Goal: Transaction & Acquisition: Purchase product/service

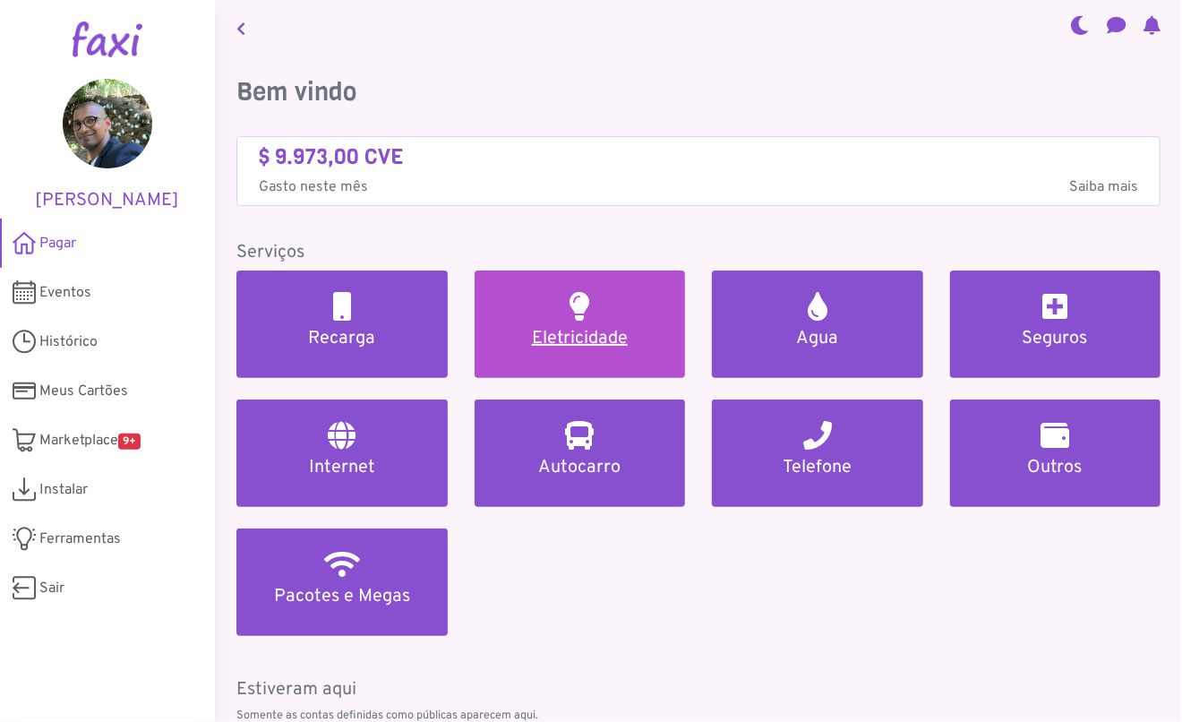
click at [613, 343] on h5 "Eletricidade" at bounding box center [580, 338] width 168 height 21
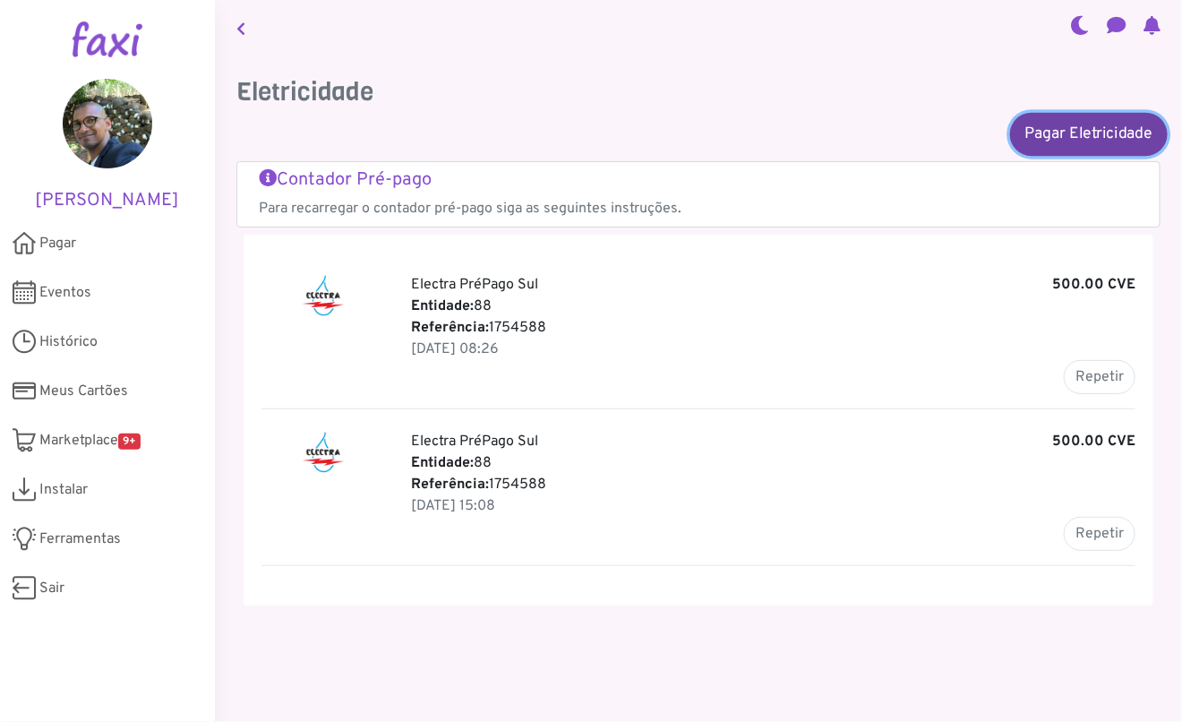
click at [1067, 133] on link "Pagar Eletricidade" at bounding box center [1089, 133] width 158 height 43
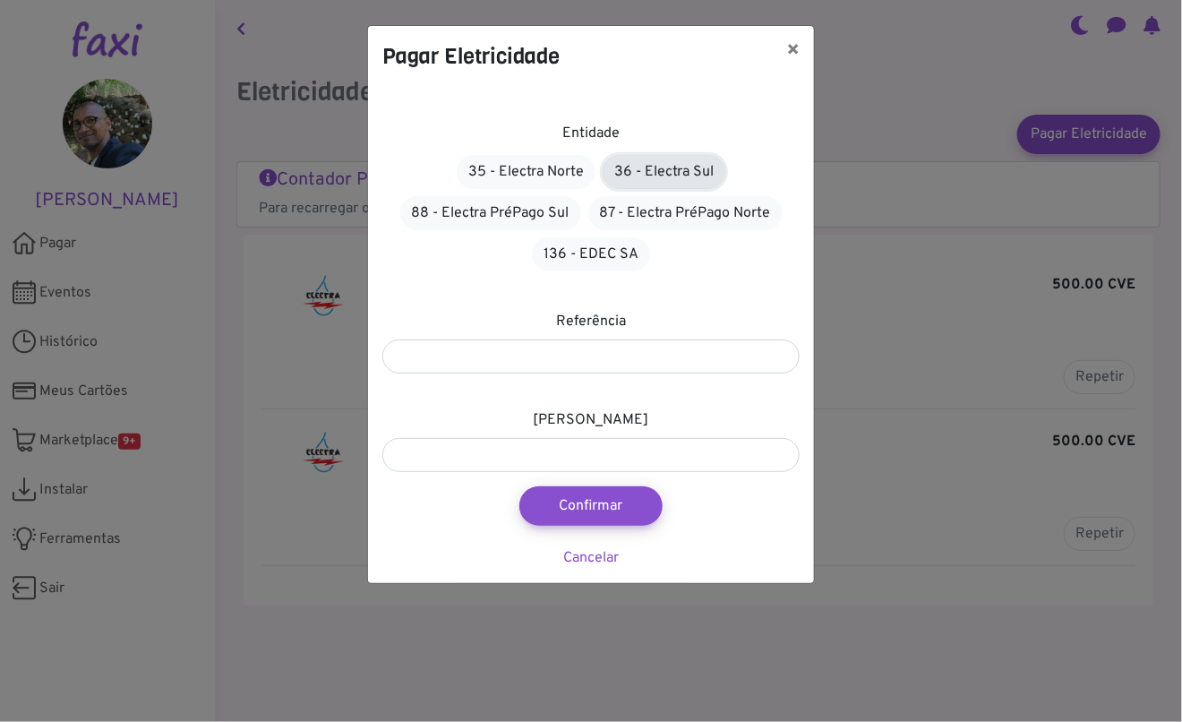
click at [669, 173] on link "36 - Electra Sul" at bounding box center [664, 172] width 123 height 34
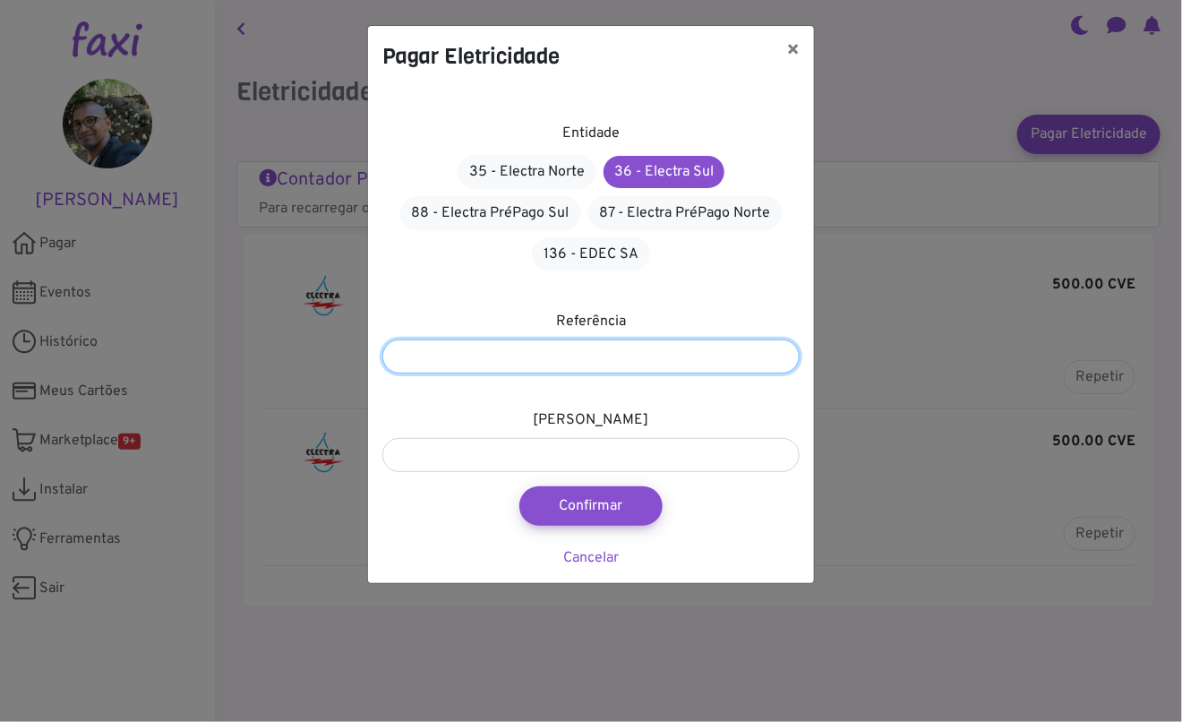
click at [512, 351] on input "number" at bounding box center [590, 356] width 417 height 34
type input "*******"
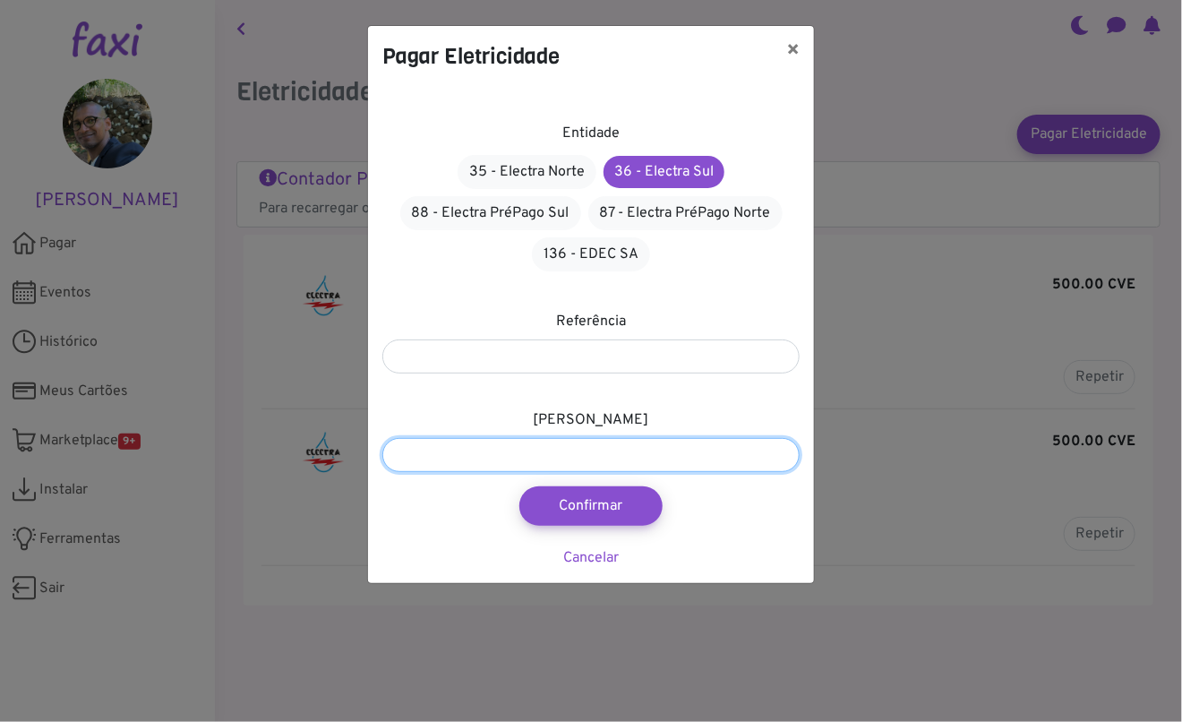
click at [433, 459] on input "number" at bounding box center [590, 455] width 417 height 34
type input "****"
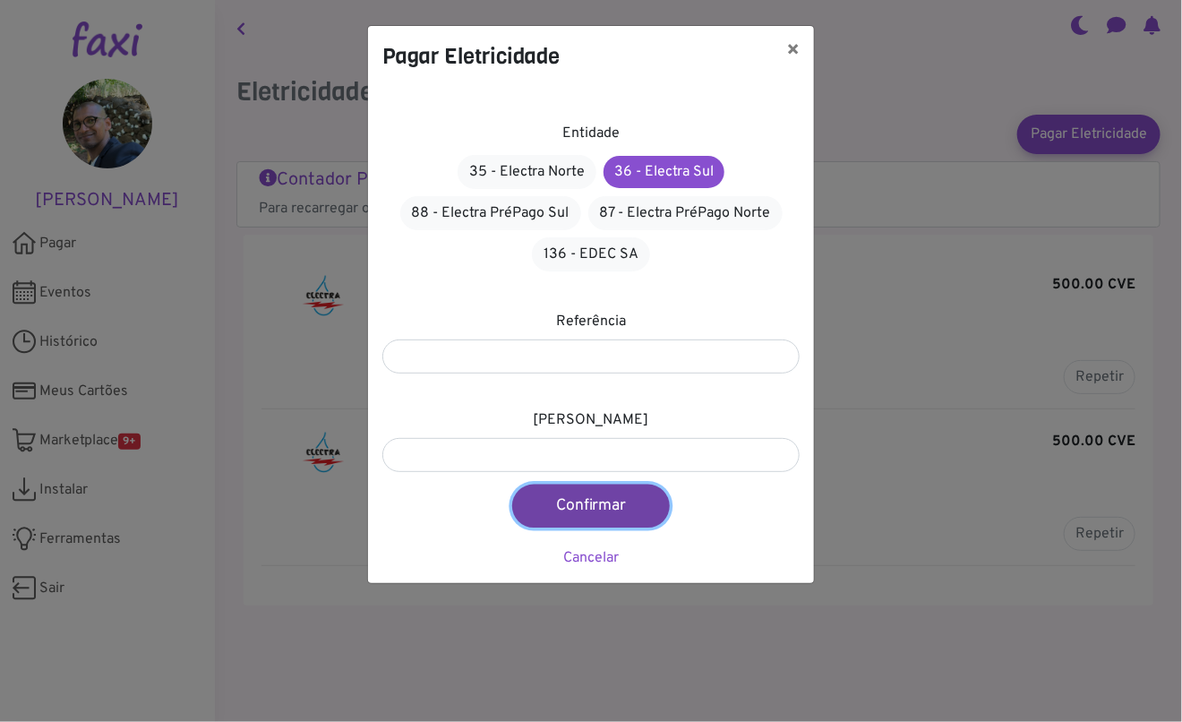
click at [587, 494] on button "Confirmar" at bounding box center [591, 505] width 158 height 43
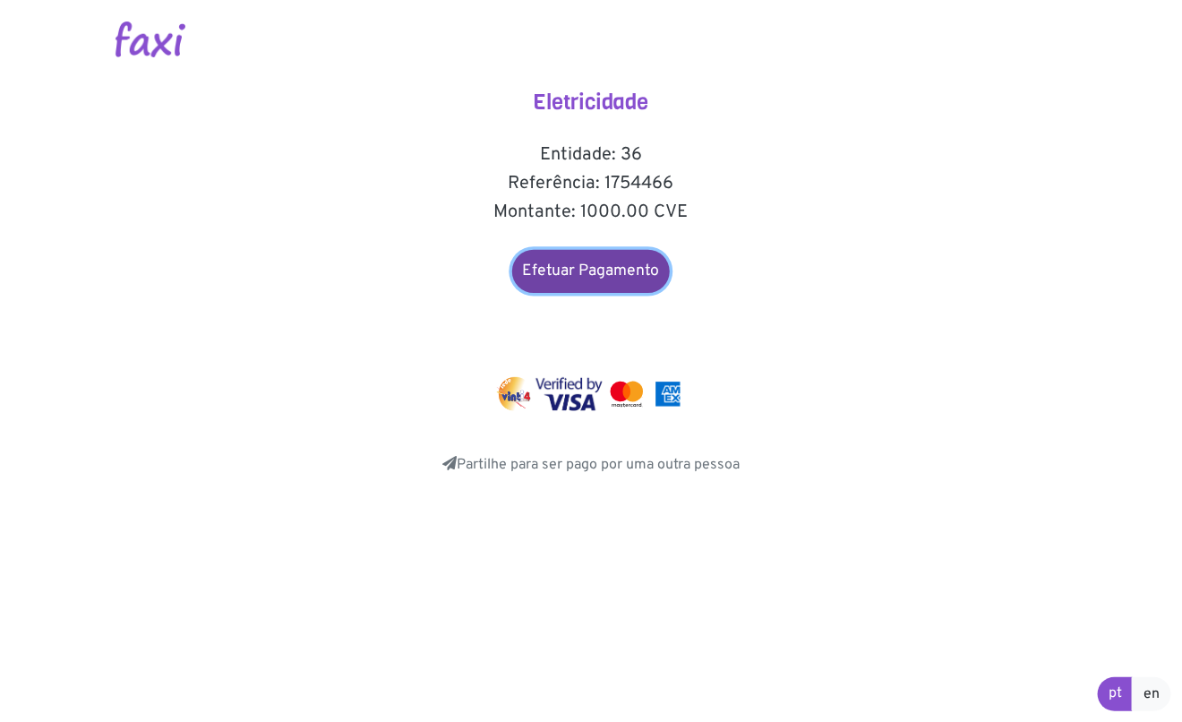
click at [583, 282] on link "Efetuar Pagamento" at bounding box center [591, 271] width 158 height 43
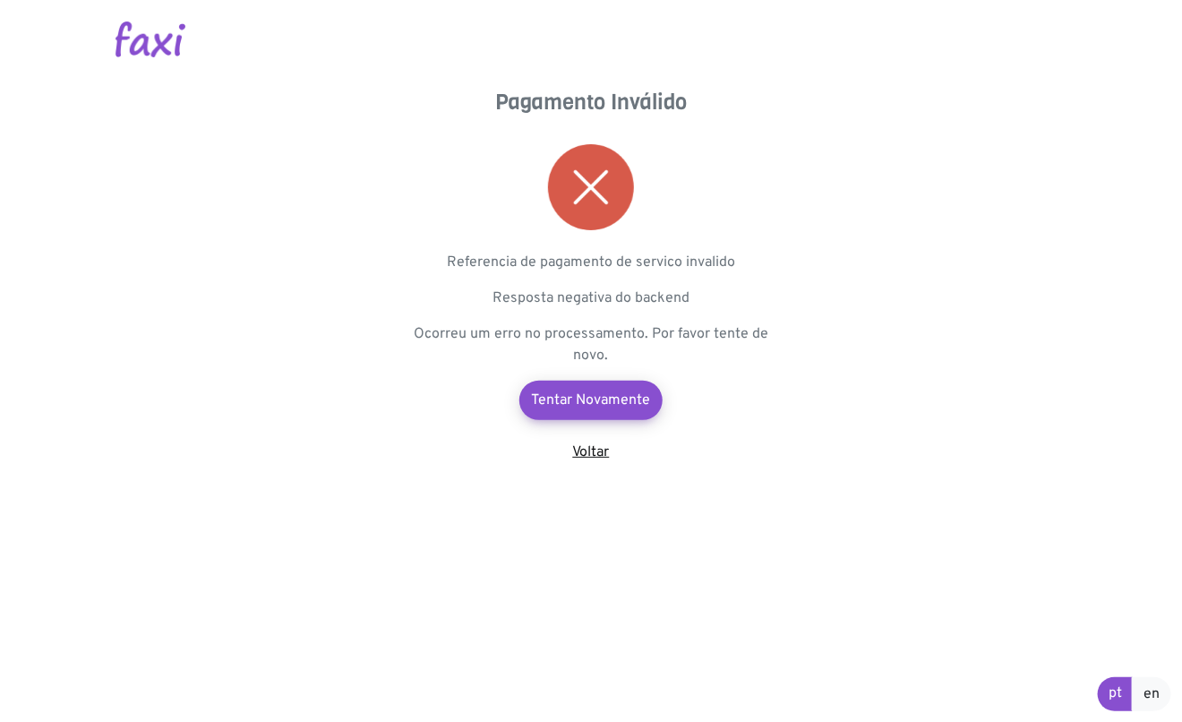
click at [600, 449] on link "Voltar" at bounding box center [591, 452] width 37 height 18
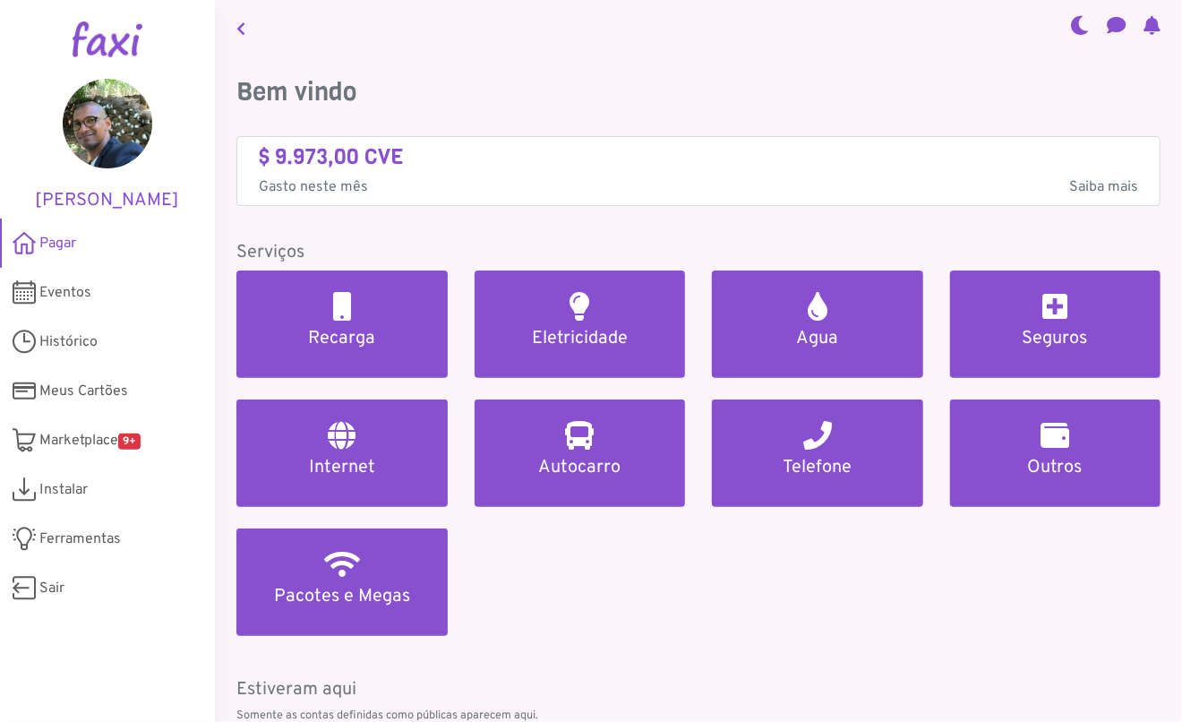
click at [1144, 25] on icon at bounding box center [1152, 25] width 17 height 14
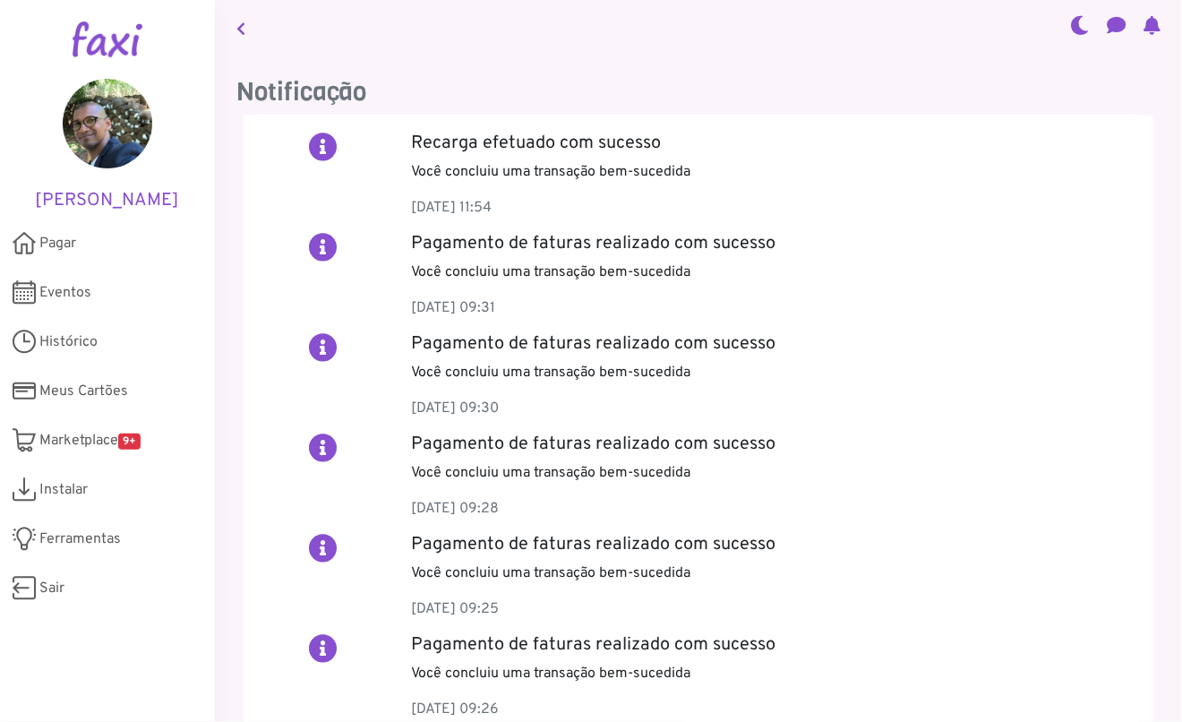
click at [1110, 26] on icon at bounding box center [1116, 25] width 19 height 14
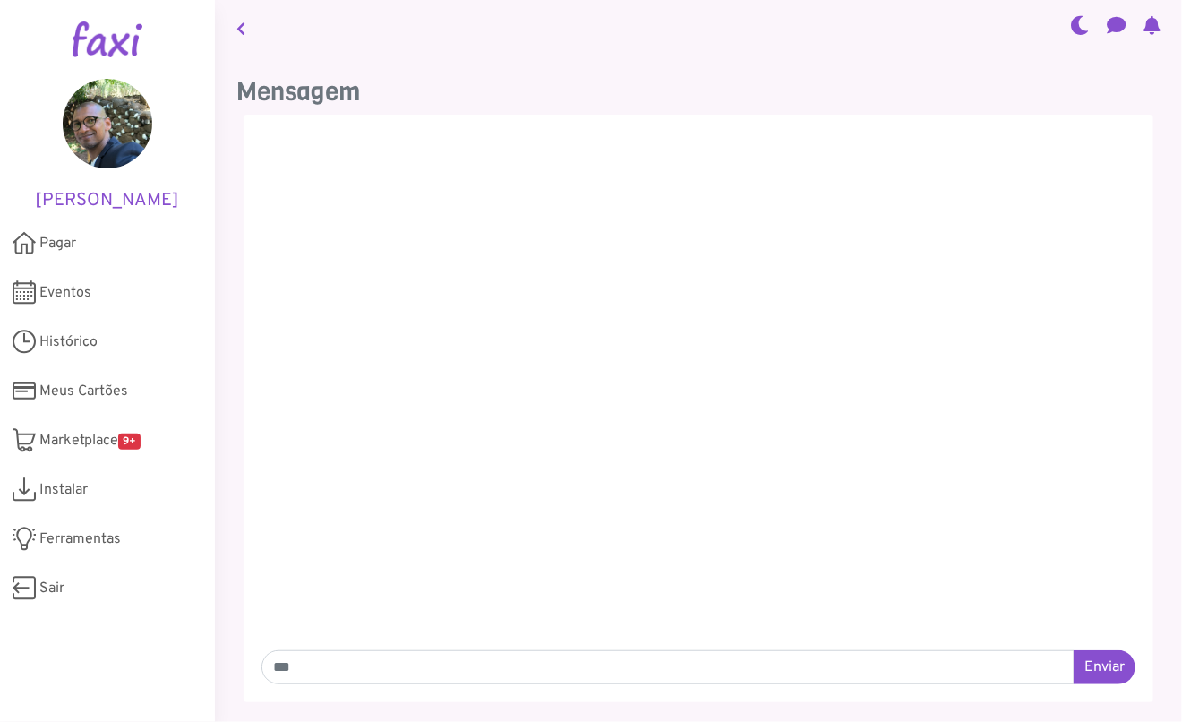
click at [1070, 26] on icon at bounding box center [1079, 25] width 19 height 14
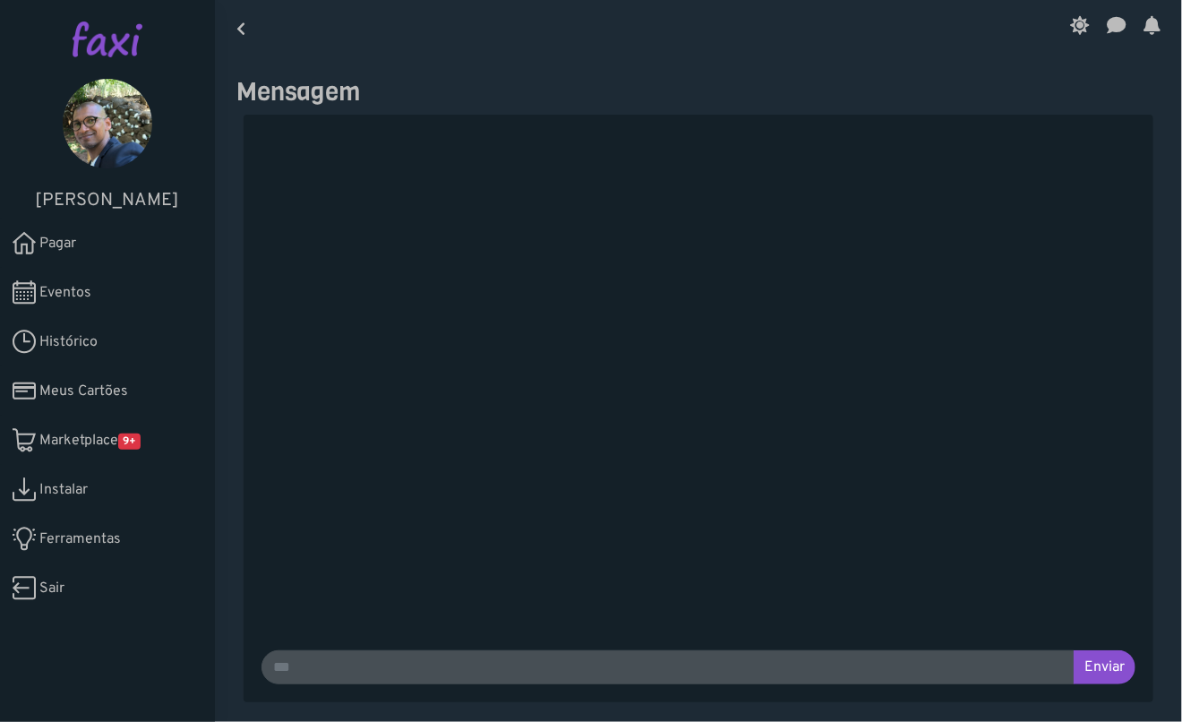
click at [1070, 24] on icon at bounding box center [1079, 25] width 19 height 14
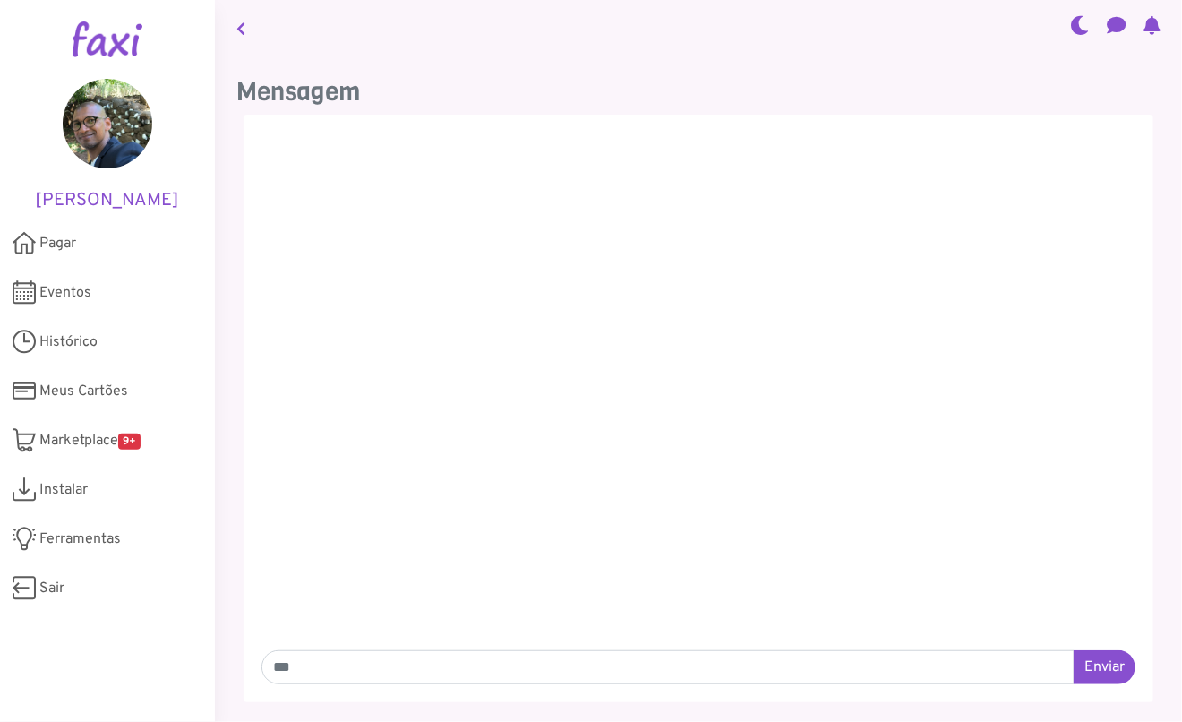
click at [99, 27] on img at bounding box center [108, 39] width 70 height 36
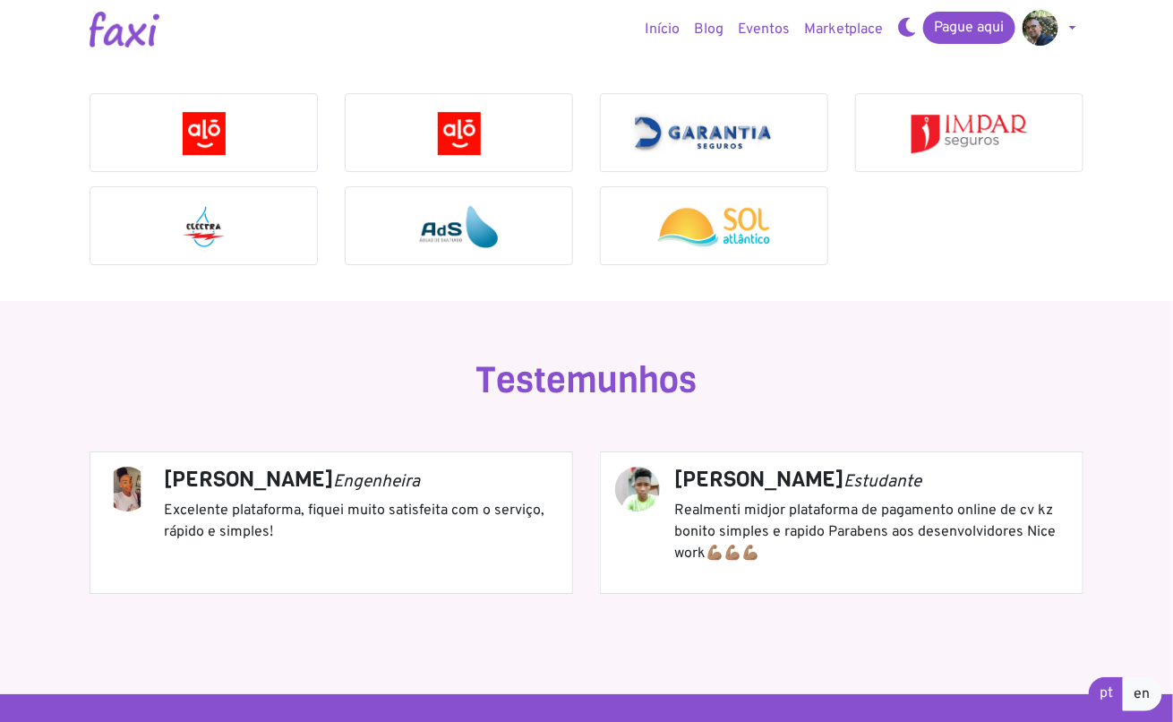
scroll to position [1703, 0]
